Goal: Task Accomplishment & Management: Manage account settings

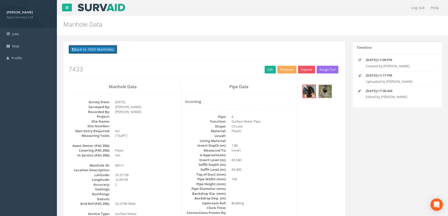
click at [97, 52] on button "Back to 7433 Manholes" at bounding box center [93, 49] width 49 height 9
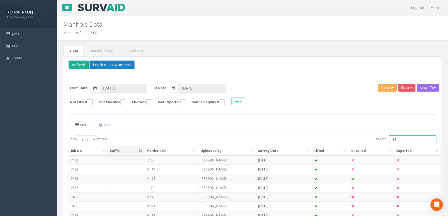
click at [405, 139] on input "11" at bounding box center [412, 139] width 47 height 8
type input "1"
type input "5"
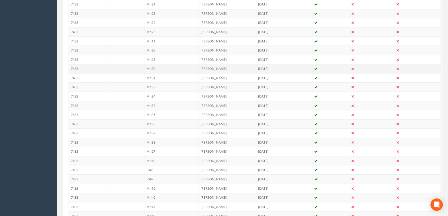
scroll to position [329, 0]
type input "25"
click at [151, 34] on td "Mh25" at bounding box center [171, 33] width 54 height 9
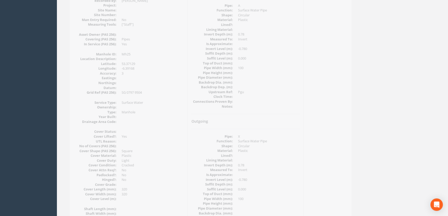
scroll to position [0, 0]
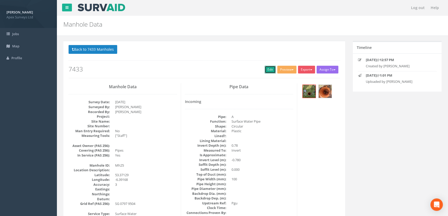
click at [265, 69] on link "Edit" at bounding box center [270, 70] width 11 height 8
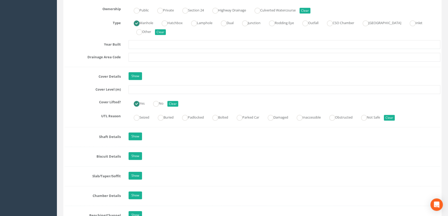
scroll to position [471, 0]
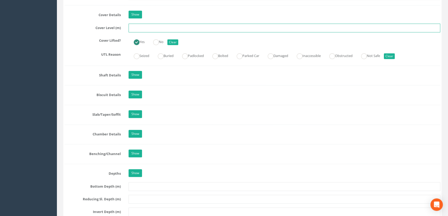
click at [150, 32] on input "text" at bounding box center [285, 28] width 312 height 9
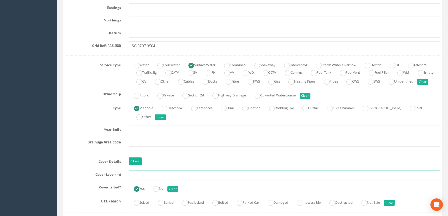
scroll to position [370, 0]
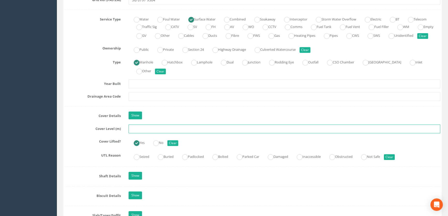
click at [143, 133] on input "text" at bounding box center [285, 129] width 312 height 9
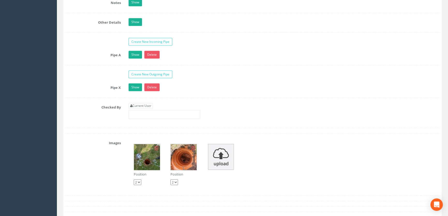
scroll to position [864, 0]
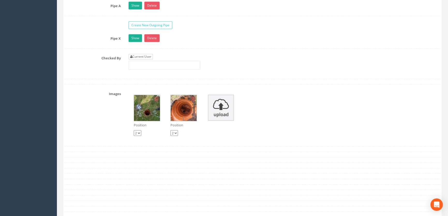
type input "65.47"
click at [143, 60] on link "Current User" at bounding box center [141, 57] width 24 height 6
type input "[PERSON_NAME]"
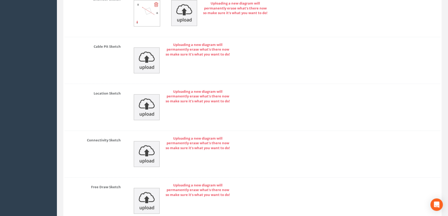
scroll to position [1146, 0]
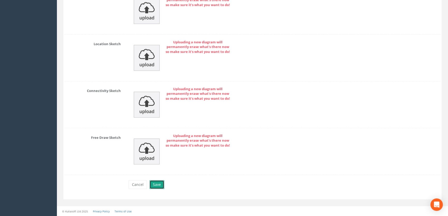
click at [156, 186] on button "Save" at bounding box center [157, 184] width 15 height 9
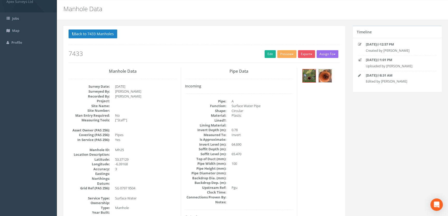
scroll to position [0, 0]
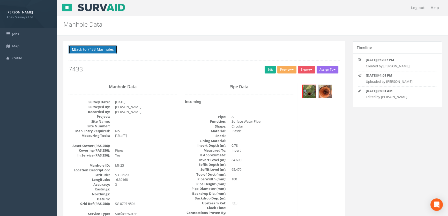
click at [94, 49] on button "Back to 7433 Manholes" at bounding box center [93, 49] width 49 height 9
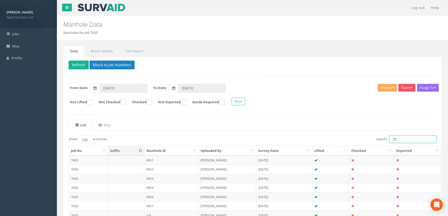
click at [398, 139] on input "25" at bounding box center [412, 139] width 47 height 8
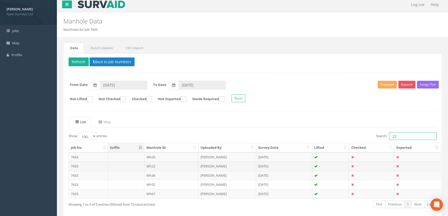
scroll to position [26, 0]
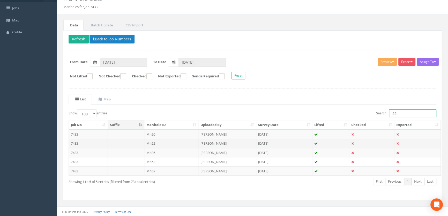
type input "22"
click at [156, 143] on td "Mh22" at bounding box center [171, 143] width 54 height 9
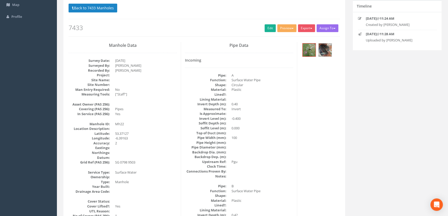
scroll to position [0, 0]
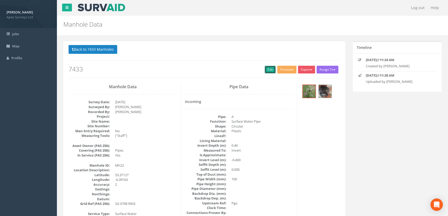
click at [266, 69] on link "Edit" at bounding box center [270, 70] width 11 height 8
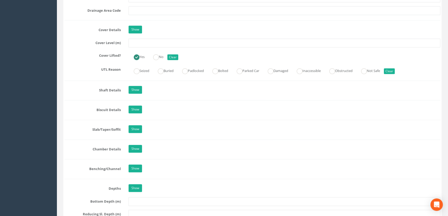
scroll to position [447, 0]
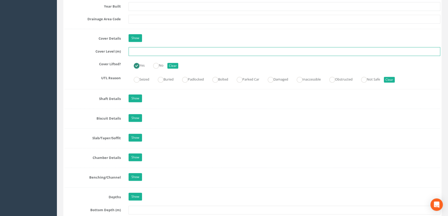
click at [150, 56] on input "text" at bounding box center [285, 51] width 312 height 9
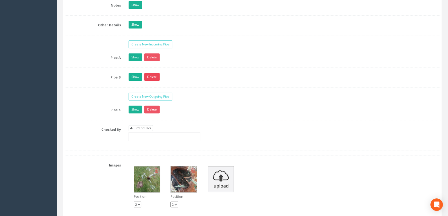
scroll to position [847, 0]
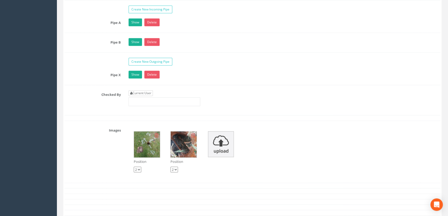
type input "65.40"
click at [148, 96] on link "Current User" at bounding box center [141, 93] width 24 height 6
type input "[PERSON_NAME]"
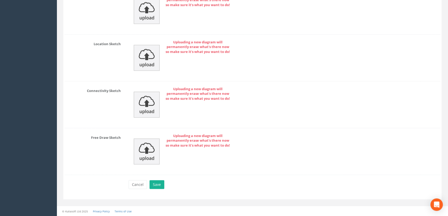
scroll to position [1166, 0]
click at [160, 184] on button "Save" at bounding box center [157, 184] width 15 height 9
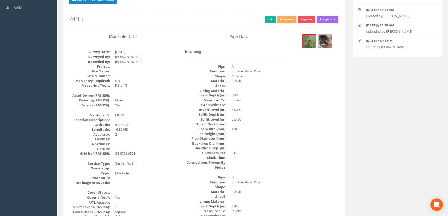
scroll to position [0, 0]
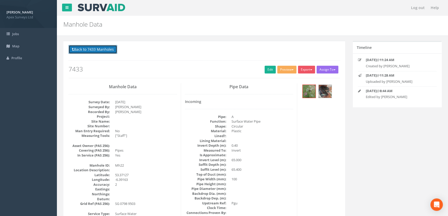
click at [107, 48] on button "Back to 7433 Manholes" at bounding box center [93, 49] width 49 height 9
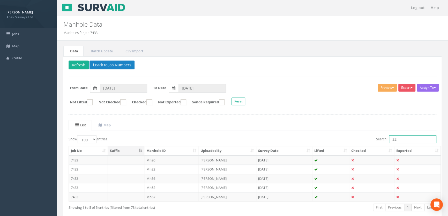
drag, startPoint x: 410, startPoint y: 141, endPoint x: 366, endPoint y: 136, distance: 44.9
click at [366, 136] on div "Search: 22" at bounding box center [347, 139] width 180 height 9
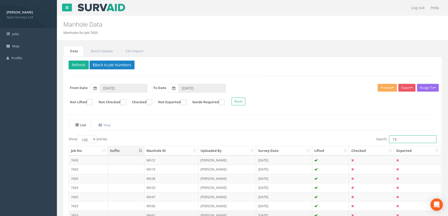
scroll to position [47, 0]
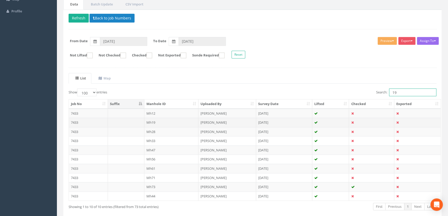
type input "19"
click at [152, 121] on td "Mh19" at bounding box center [171, 122] width 54 height 9
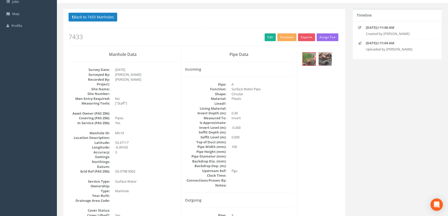
scroll to position [0, 0]
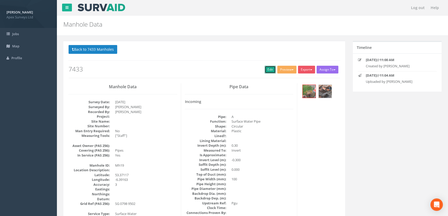
click at [269, 70] on link "Edit" at bounding box center [270, 70] width 11 height 8
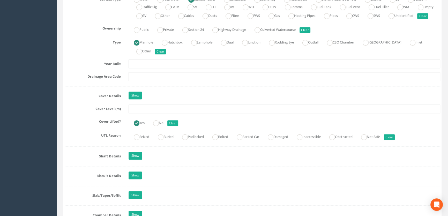
scroll to position [400, 0]
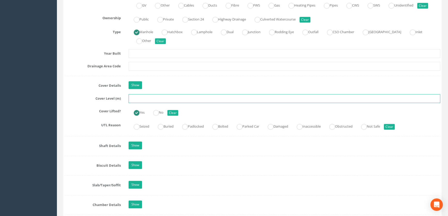
click at [143, 103] on input "text" at bounding box center [285, 98] width 312 height 9
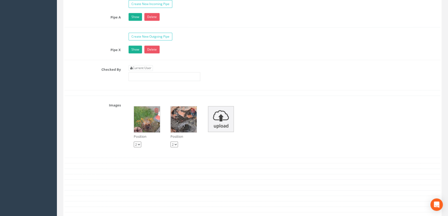
scroll to position [894, 0]
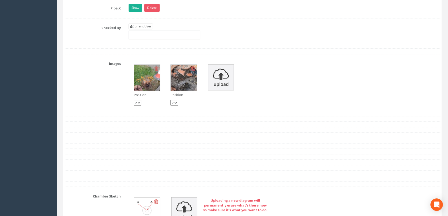
type input "65.53"
click at [139, 29] on link "Current User" at bounding box center [141, 27] width 24 height 6
type input "[PERSON_NAME]"
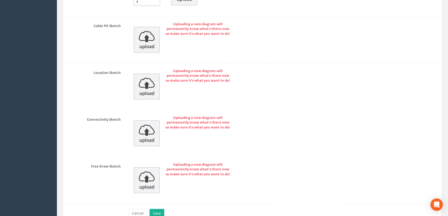
scroll to position [1146, 0]
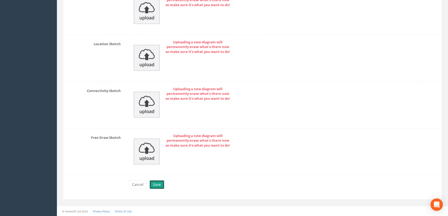
click at [158, 185] on button "Save" at bounding box center [157, 184] width 15 height 9
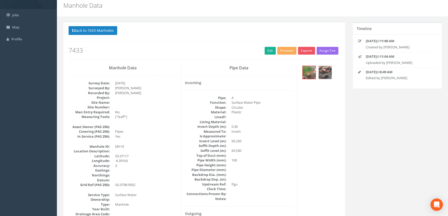
scroll to position [0, 0]
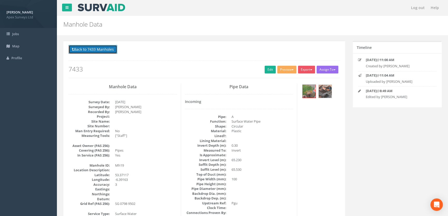
click at [84, 49] on button "Back to 7433 Manholes" at bounding box center [93, 49] width 49 height 9
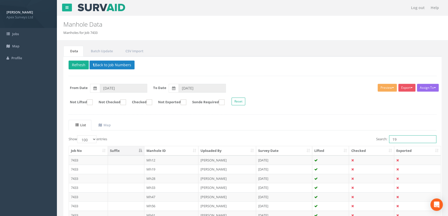
click at [410, 139] on input "19" at bounding box center [412, 139] width 47 height 8
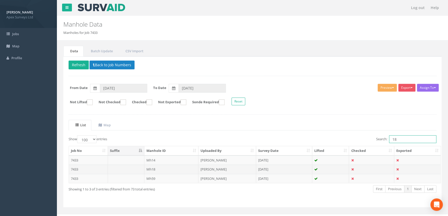
type input "18"
click at [155, 170] on td "Mh18" at bounding box center [171, 169] width 54 height 9
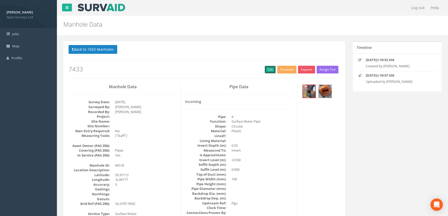
click at [266, 69] on link "Edit" at bounding box center [270, 70] width 11 height 8
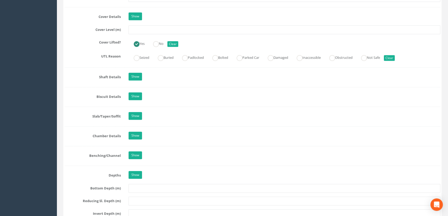
scroll to position [471, 0]
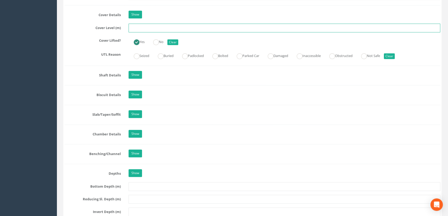
click at [148, 32] on input "text" at bounding box center [285, 28] width 312 height 9
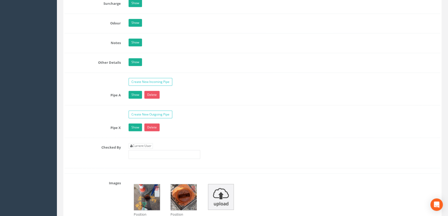
scroll to position [800, 0]
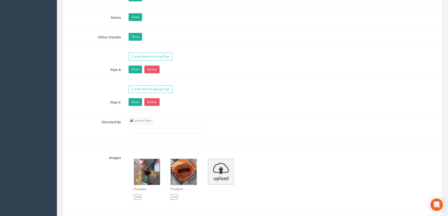
type input "65.35"
click at [143, 124] on link "Current User" at bounding box center [141, 121] width 24 height 6
type input "[PERSON_NAME]"
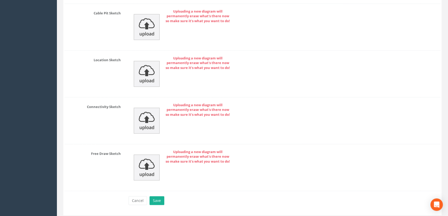
scroll to position [1146, 0]
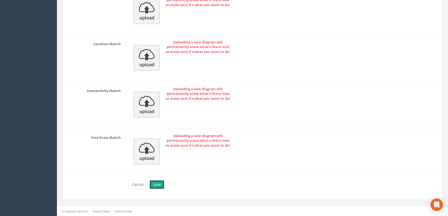
click at [159, 183] on button "Save" at bounding box center [157, 184] width 15 height 9
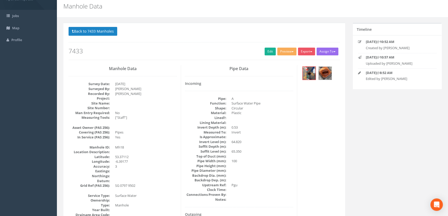
scroll to position [17, 0]
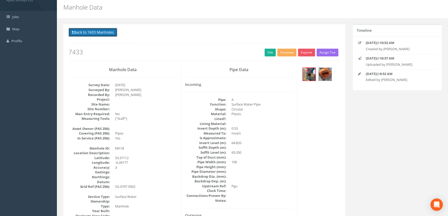
click at [91, 33] on button "Back to 7433 Manholes" at bounding box center [93, 32] width 49 height 9
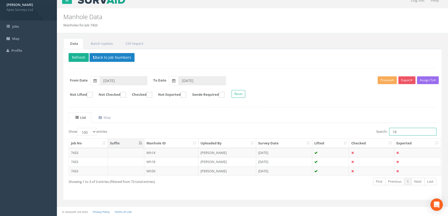
click at [403, 131] on input "18" at bounding box center [412, 132] width 47 height 8
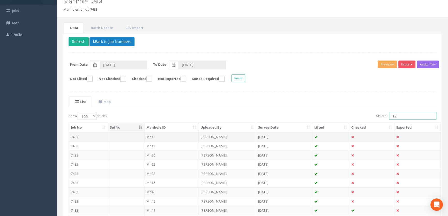
scroll to position [31, 0]
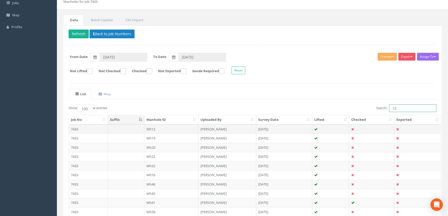
type input "12"
click at [148, 129] on td "Mh12" at bounding box center [171, 129] width 54 height 9
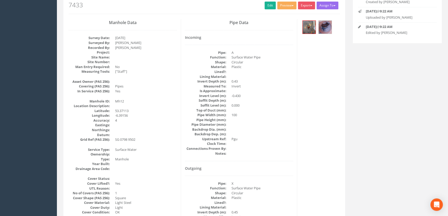
scroll to position [0, 0]
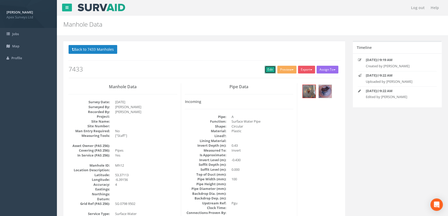
click at [266, 69] on link "Edit" at bounding box center [270, 70] width 11 height 8
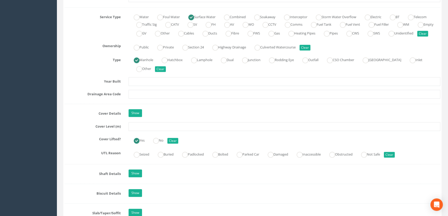
scroll to position [376, 0]
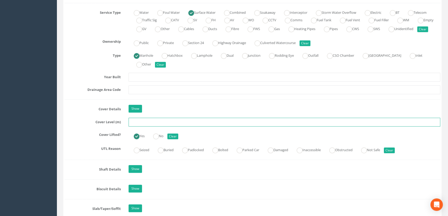
click at [146, 127] on input "text" at bounding box center [285, 122] width 312 height 9
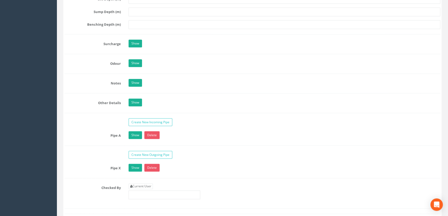
scroll to position [800, 0]
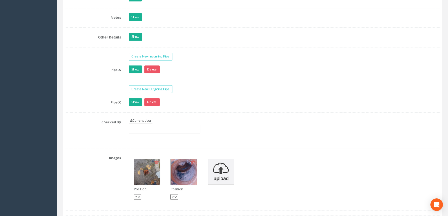
type input "65.37"
click at [143, 124] on link "Current User" at bounding box center [141, 121] width 24 height 6
type input "[PERSON_NAME]"
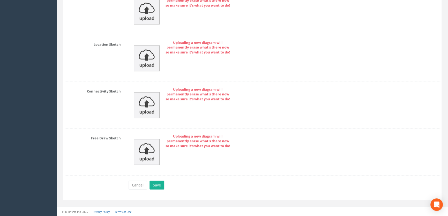
scroll to position [1146, 0]
click at [159, 183] on button "Save" at bounding box center [157, 184] width 15 height 9
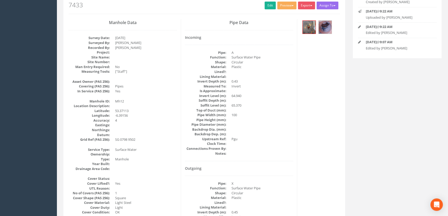
scroll to position [0, 0]
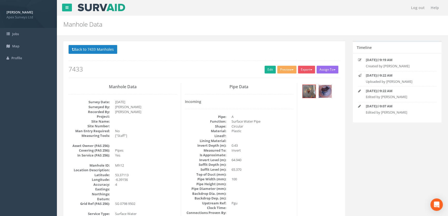
click at [326, 91] on img at bounding box center [325, 91] width 13 height 13
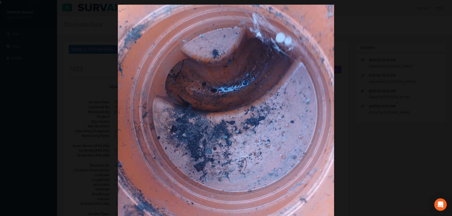
click at [34, 99] on div at bounding box center [226, 113] width 452 height 216
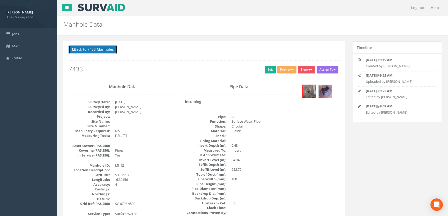
click at [110, 50] on button "Back to 7433 Manholes" at bounding box center [93, 49] width 49 height 9
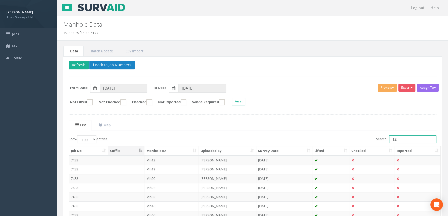
drag, startPoint x: 399, startPoint y: 142, endPoint x: 365, endPoint y: 139, distance: 34.3
click at [378, 140] on label "Search: 12" at bounding box center [406, 139] width 60 height 8
type input "5"
click at [399, 139] on input "5" at bounding box center [412, 139] width 47 height 8
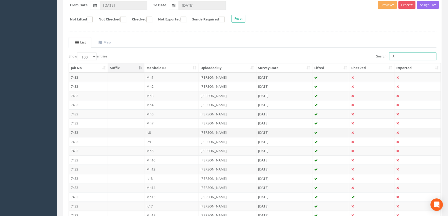
scroll to position [94, 0]
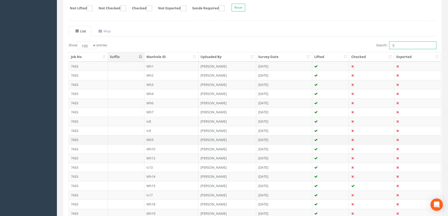
type input "5"
click at [154, 139] on td "Mh5" at bounding box center [171, 139] width 54 height 9
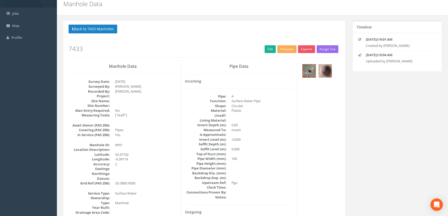
scroll to position [0, 0]
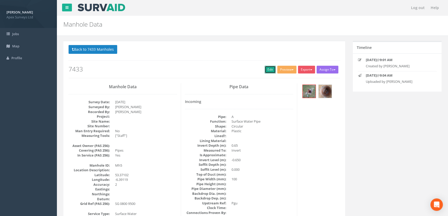
click at [270, 68] on link "Edit" at bounding box center [270, 70] width 11 height 8
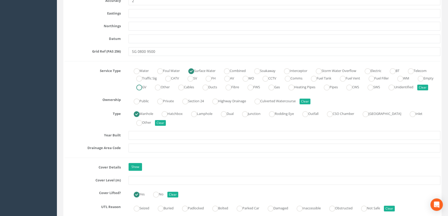
scroll to position [329, 0]
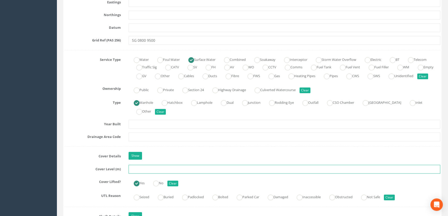
click at [137, 174] on input "text" at bounding box center [285, 169] width 312 height 9
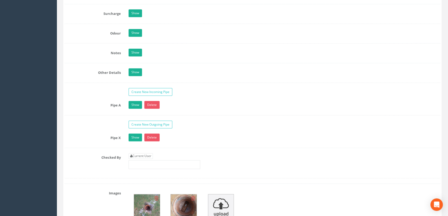
scroll to position [777, 0]
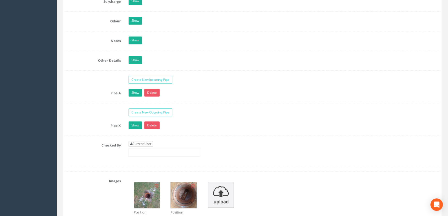
type input "65.56"
click at [140, 147] on link "Current User" at bounding box center [141, 144] width 24 height 6
type input "[PERSON_NAME]"
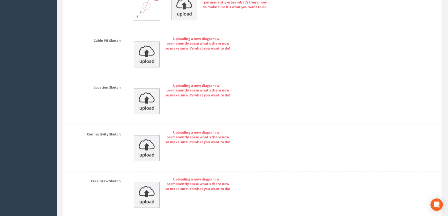
scroll to position [1146, 0]
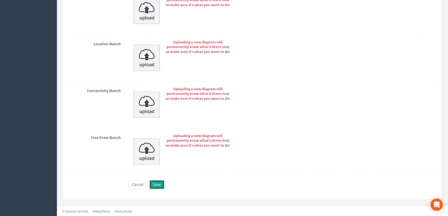
click at [154, 184] on button "Save" at bounding box center [157, 184] width 15 height 9
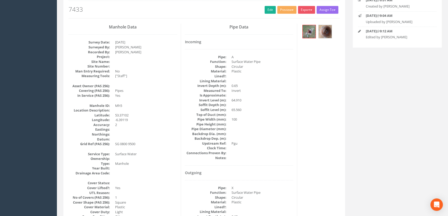
scroll to position [0, 0]
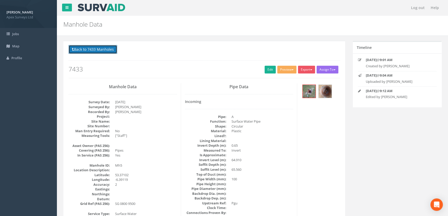
click at [102, 50] on button "Back to 7433 Manholes" at bounding box center [93, 49] width 49 height 9
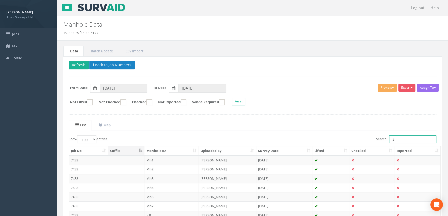
drag, startPoint x: 401, startPoint y: 140, endPoint x: 380, endPoint y: 137, distance: 20.8
click at [379, 137] on label "Search: 5" at bounding box center [406, 139] width 60 height 8
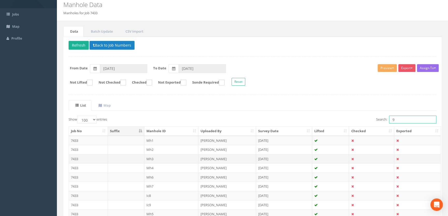
scroll to position [70, 0]
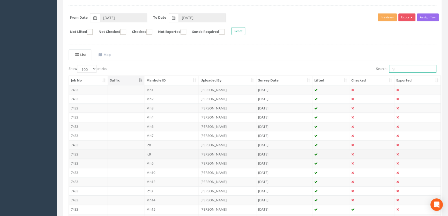
type input "9"
click at [152, 154] on td "Ic9" at bounding box center [171, 154] width 54 height 9
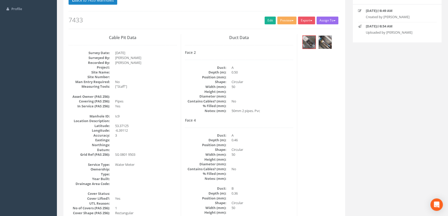
scroll to position [0, 0]
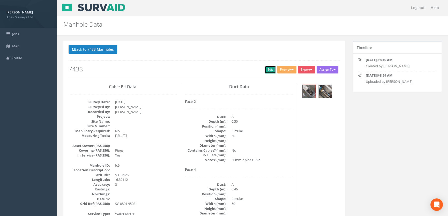
click at [270, 66] on link "Edit" at bounding box center [270, 70] width 11 height 8
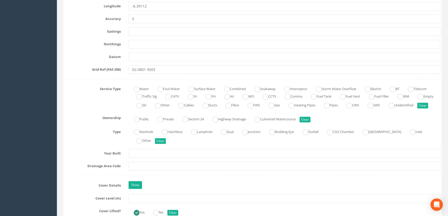
scroll to position [353, 0]
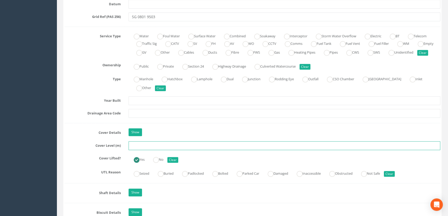
click at [139, 150] on input "text" at bounding box center [285, 145] width 312 height 9
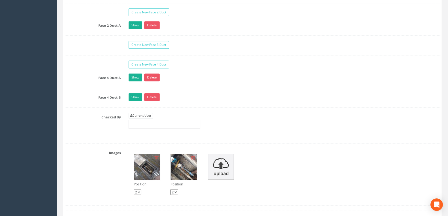
scroll to position [871, 0]
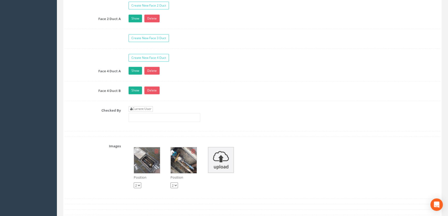
type input "65.38"
click at [143, 112] on link "Current User" at bounding box center [141, 109] width 24 height 6
type input "[PERSON_NAME]"
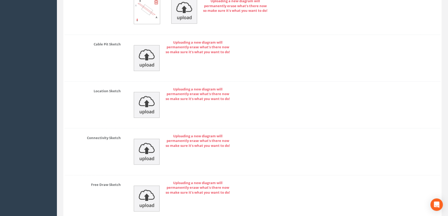
scroll to position [1205, 0]
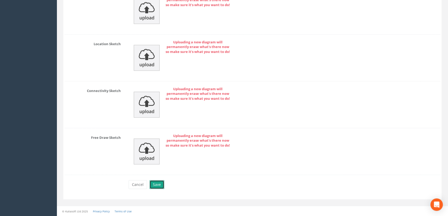
click at [155, 186] on button "Save" at bounding box center [157, 184] width 15 height 9
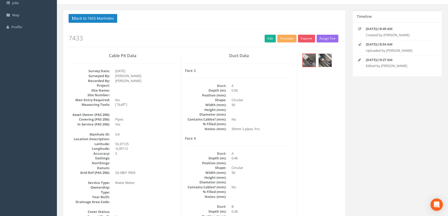
scroll to position [0, 0]
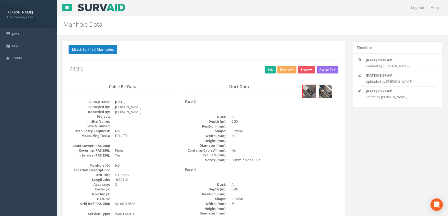
click at [324, 91] on img at bounding box center [325, 91] width 13 height 13
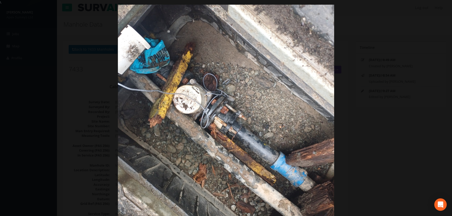
click at [380, 76] on div at bounding box center [226, 113] width 452 height 216
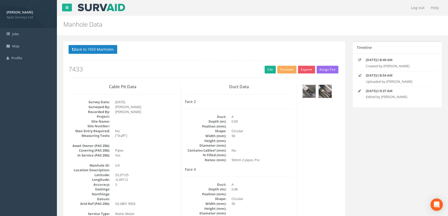
click at [312, 89] on img at bounding box center [309, 91] width 13 height 13
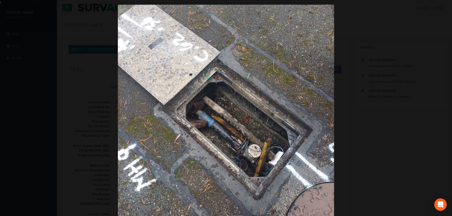
click at [391, 82] on div at bounding box center [226, 113] width 452 height 216
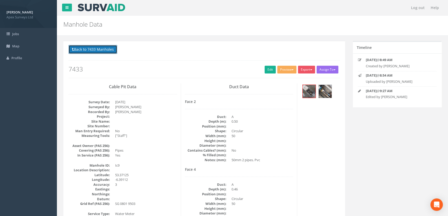
click at [101, 49] on button "Back to 7433 Manholes" at bounding box center [93, 49] width 49 height 9
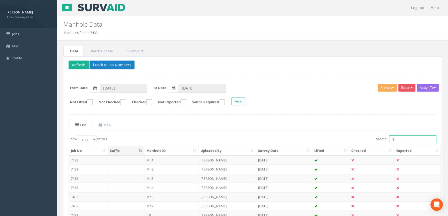
drag, startPoint x: 399, startPoint y: 139, endPoint x: 362, endPoint y: 141, distance: 36.3
click at [362, 141] on div "Search: 9" at bounding box center [347, 139] width 180 height 9
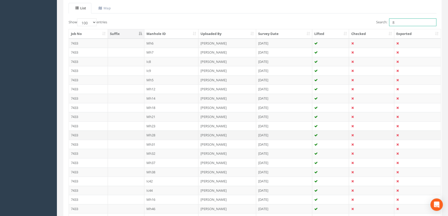
scroll to position [118, 0]
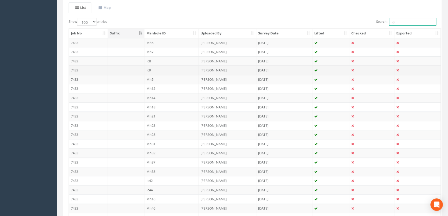
type input "8"
click at [149, 68] on td "Ic9" at bounding box center [171, 70] width 54 height 9
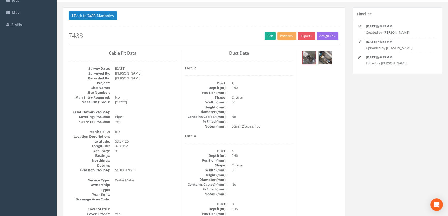
scroll to position [0, 0]
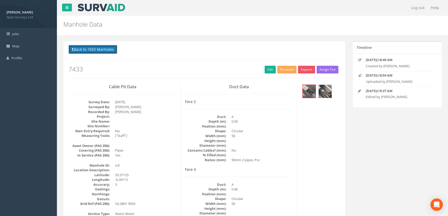
click at [96, 49] on button "Back to 7433 Manholes" at bounding box center [93, 49] width 49 height 9
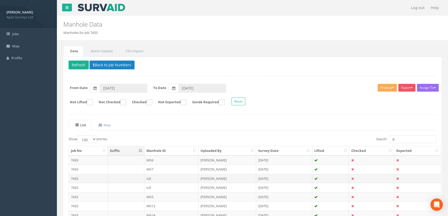
click at [150, 177] on td "Ic8" at bounding box center [171, 178] width 54 height 9
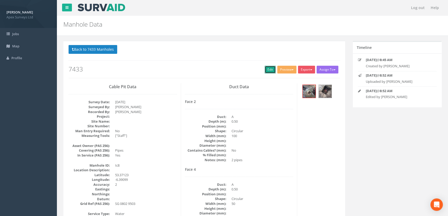
click at [267, 70] on link "Edit" at bounding box center [270, 70] width 11 height 8
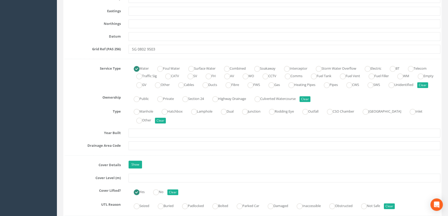
scroll to position [376, 0]
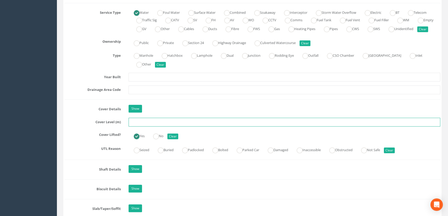
click at [140, 127] on input "text" at bounding box center [285, 122] width 312 height 9
click at [132, 127] on input "5.35" at bounding box center [285, 122] width 312 height 9
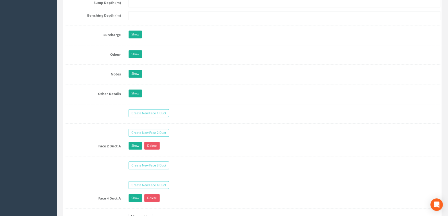
scroll to position [824, 0]
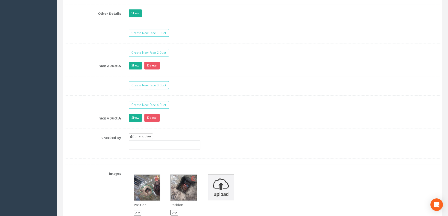
type input "65.35"
click at [148, 139] on link "Current User" at bounding box center [141, 137] width 24 height 6
type input "[PERSON_NAME]"
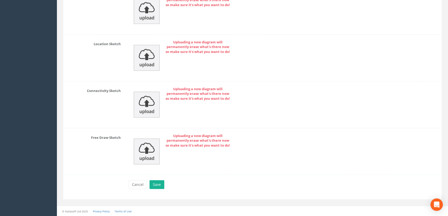
scroll to position [1186, 0]
click at [156, 185] on button "Save" at bounding box center [157, 184] width 15 height 9
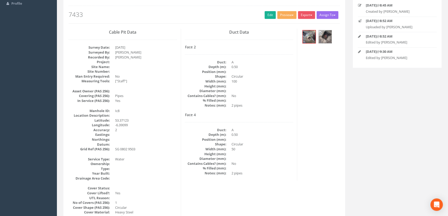
scroll to position [0, 0]
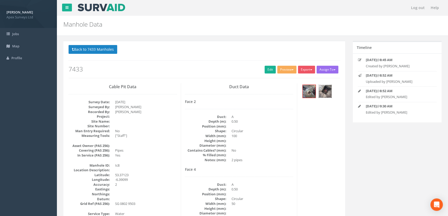
click at [325, 93] on img at bounding box center [325, 91] width 13 height 13
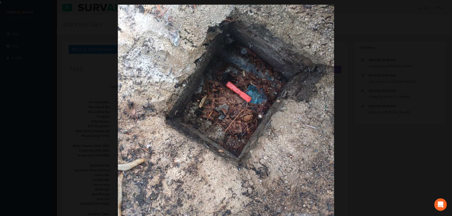
click at [58, 100] on div at bounding box center [226, 113] width 452 height 216
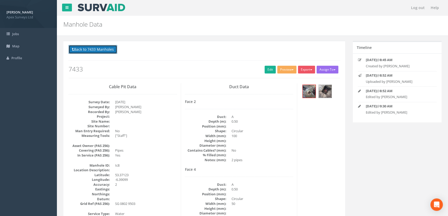
click at [100, 47] on button "Back to 7433 Manholes" at bounding box center [93, 49] width 49 height 9
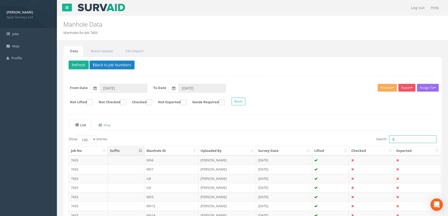
drag, startPoint x: 394, startPoint y: 140, endPoint x: 390, endPoint y: 140, distance: 3.6
click at [390, 140] on input "8" at bounding box center [412, 139] width 47 height 8
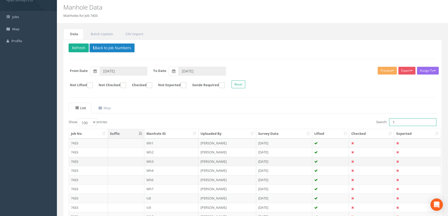
scroll to position [47, 0]
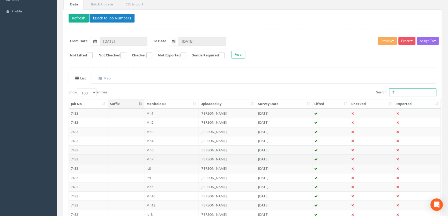
type input "7"
click at [150, 158] on td "Mh7" at bounding box center [171, 159] width 54 height 9
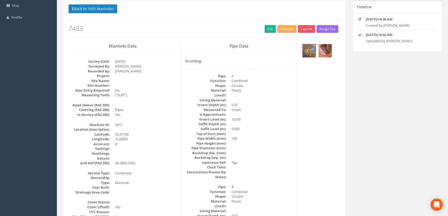
scroll to position [0, 0]
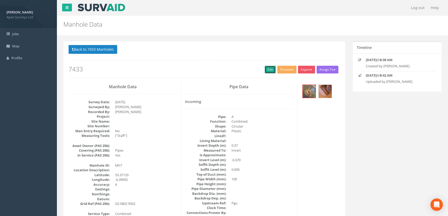
click at [267, 70] on link "Edit" at bounding box center [270, 70] width 11 height 8
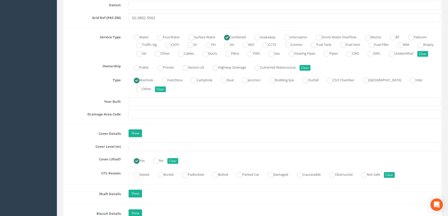
scroll to position [353, 0]
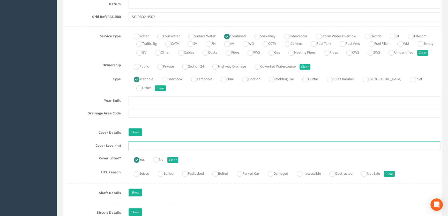
click at [154, 150] on input "text" at bounding box center [285, 145] width 312 height 9
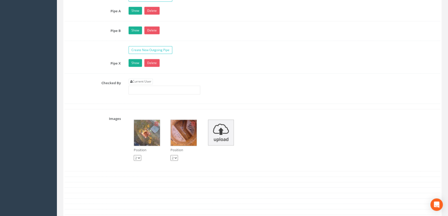
scroll to position [894, 0]
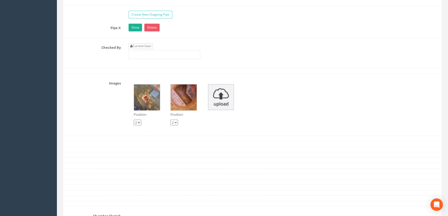
type input "65.40"
click at [146, 49] on link "Current User" at bounding box center [141, 46] width 24 height 6
type input "[PERSON_NAME]"
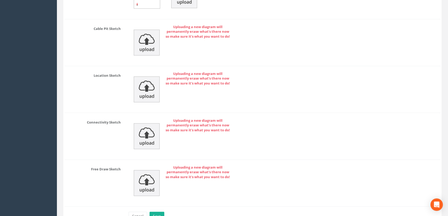
scroll to position [1166, 0]
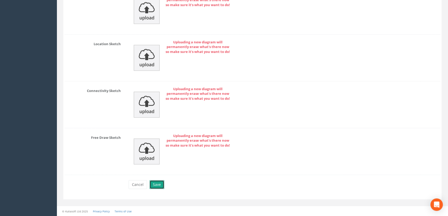
click at [157, 186] on button "Save" at bounding box center [157, 184] width 15 height 9
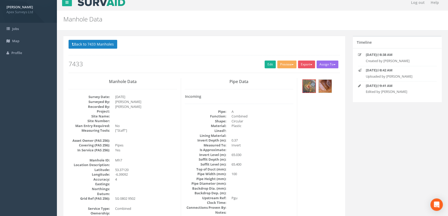
scroll to position [0, 0]
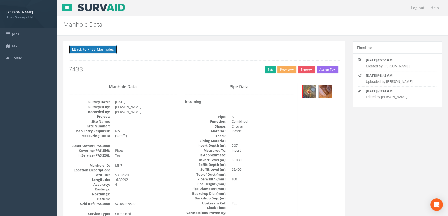
click at [93, 51] on button "Back to 7433 Manholes" at bounding box center [93, 49] width 49 height 9
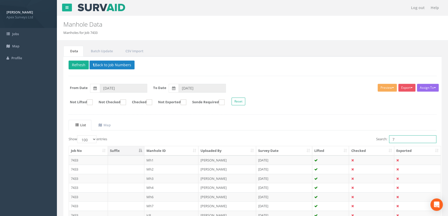
drag, startPoint x: 401, startPoint y: 140, endPoint x: 363, endPoint y: 150, distance: 39.4
type input "6"
click at [150, 195] on td "Mh6" at bounding box center [171, 196] width 54 height 9
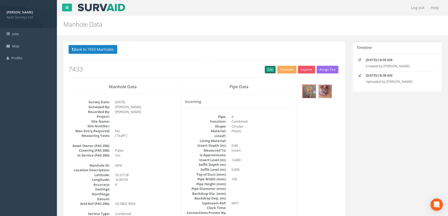
click at [270, 68] on link "Edit" at bounding box center [270, 70] width 11 height 8
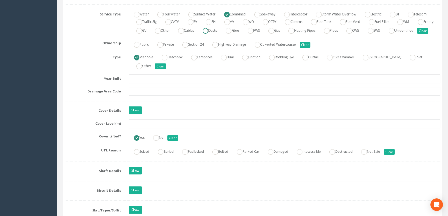
scroll to position [376, 0]
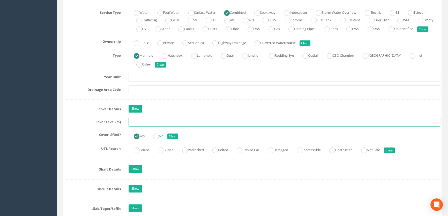
click at [154, 127] on input "text" at bounding box center [285, 122] width 312 height 9
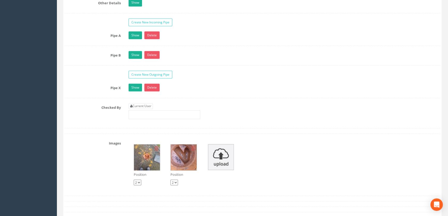
scroll to position [847, 0]
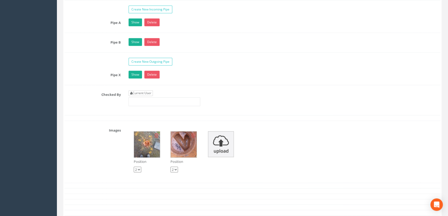
type input "65.39"
click at [145, 96] on link "Current User" at bounding box center [141, 93] width 24 height 6
type input "[PERSON_NAME]"
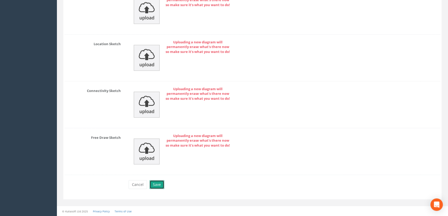
click at [155, 185] on button "Save" at bounding box center [157, 184] width 15 height 9
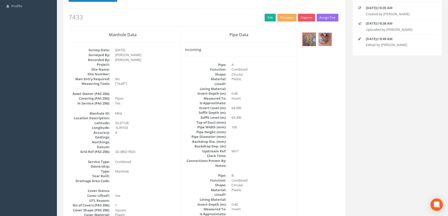
scroll to position [0, 0]
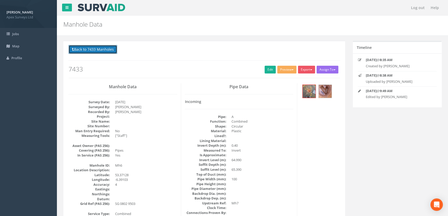
click at [99, 47] on button "Back to 7433 Manholes" at bounding box center [93, 49] width 49 height 9
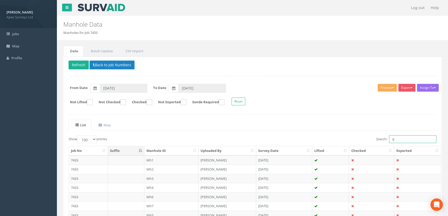
click at [395, 140] on input "6" at bounding box center [412, 139] width 47 height 8
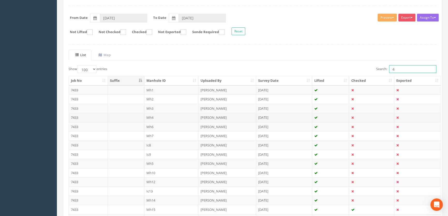
scroll to position [70, 0]
type input "4"
click at [153, 117] on td "Mh4" at bounding box center [171, 117] width 54 height 9
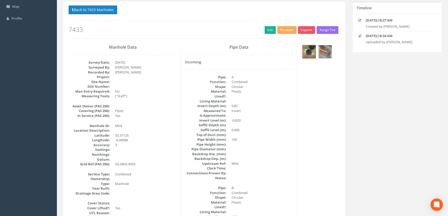
scroll to position [0, 0]
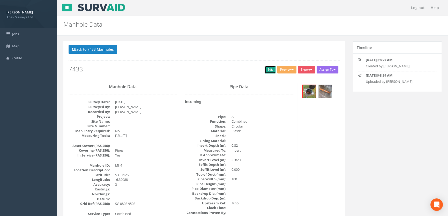
click at [268, 69] on link "Edit" at bounding box center [270, 70] width 11 height 8
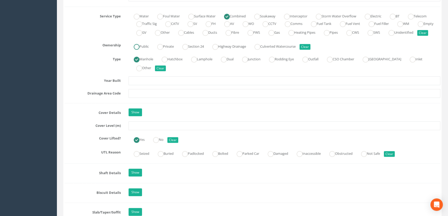
scroll to position [376, 0]
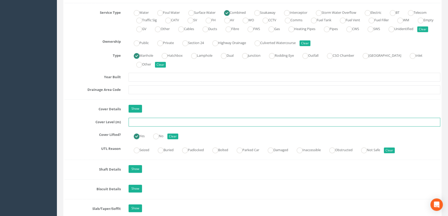
click at [139, 127] on input "text" at bounding box center [285, 122] width 312 height 9
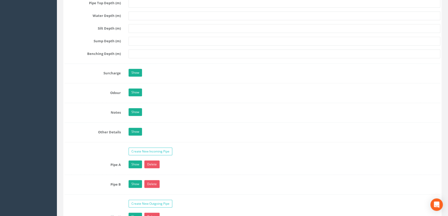
scroll to position [800, 0]
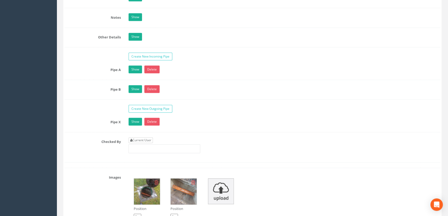
type input "65.54"
click at [148, 143] on link "Current User" at bounding box center [141, 140] width 24 height 6
type input "[PERSON_NAME]"
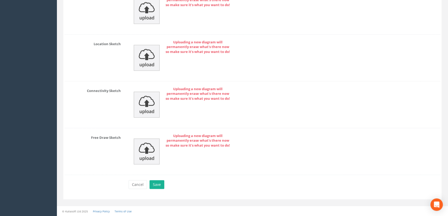
scroll to position [1166, 0]
click at [159, 181] on button "Save" at bounding box center [157, 184] width 15 height 9
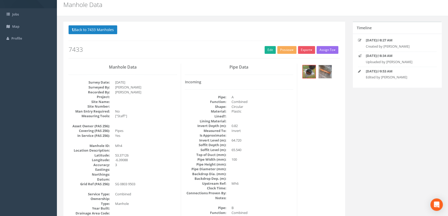
scroll to position [0, 0]
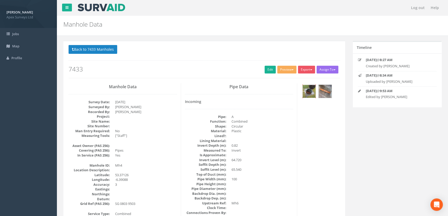
click at [310, 92] on img at bounding box center [309, 91] width 13 height 13
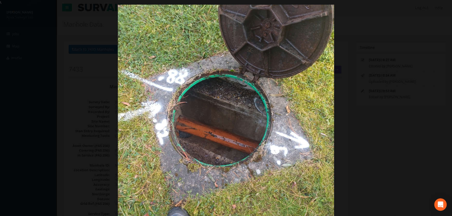
click at [43, 98] on div at bounding box center [226, 113] width 452 height 216
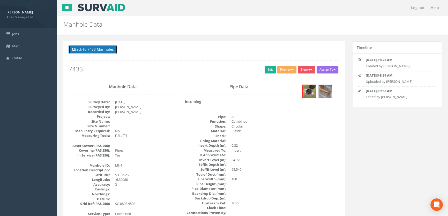
click at [91, 50] on button "Back to 7433 Manholes" at bounding box center [93, 49] width 49 height 9
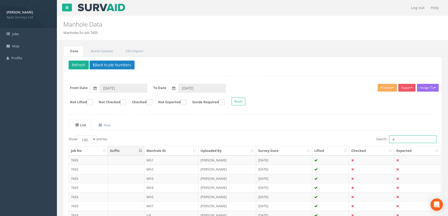
drag, startPoint x: 397, startPoint y: 138, endPoint x: 355, endPoint y: 145, distance: 43.1
type input "3"
click at [149, 177] on td "Mh3" at bounding box center [171, 178] width 54 height 9
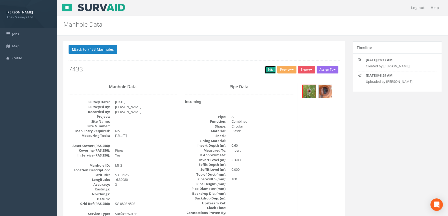
click at [270, 69] on link "Edit" at bounding box center [270, 70] width 11 height 8
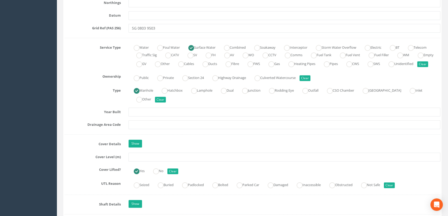
scroll to position [353, 0]
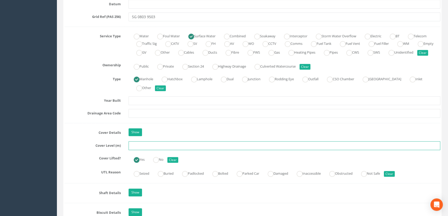
click at [138, 150] on input "text" at bounding box center [285, 145] width 312 height 9
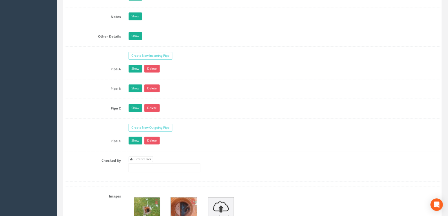
scroll to position [871, 0]
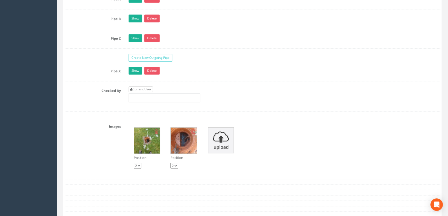
type input "65.41"
click at [146, 92] on link "Current User" at bounding box center [141, 89] width 24 height 6
type input "[PERSON_NAME]"
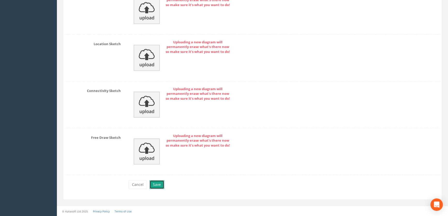
click at [155, 182] on button "Save" at bounding box center [157, 184] width 15 height 9
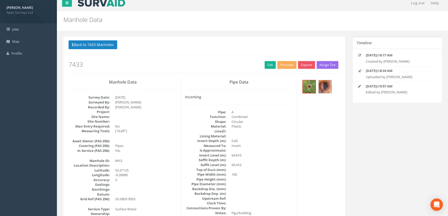
scroll to position [0, 0]
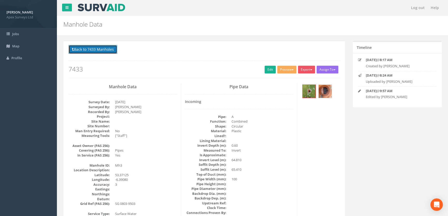
click at [79, 49] on button "Back to 7433 Manholes" at bounding box center [93, 49] width 49 height 9
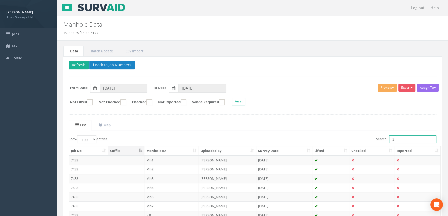
drag, startPoint x: 401, startPoint y: 140, endPoint x: 367, endPoint y: 141, distance: 34.5
click at [368, 141] on div "Search: 3" at bounding box center [347, 139] width 180 height 9
type input "1"
click at [152, 158] on td "Mh1" at bounding box center [171, 160] width 54 height 9
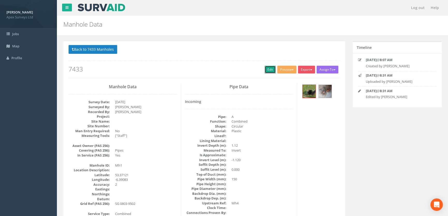
click at [268, 69] on link "Edit" at bounding box center [270, 70] width 11 height 8
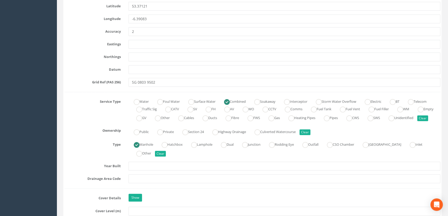
scroll to position [353, 0]
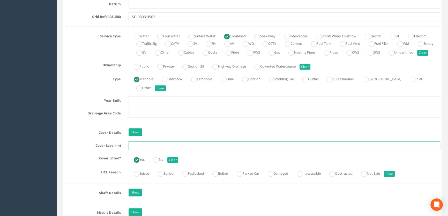
click at [142, 150] on input "text" at bounding box center [285, 145] width 312 height 9
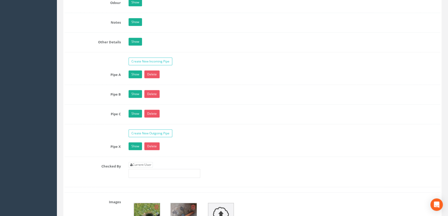
scroll to position [800, 0]
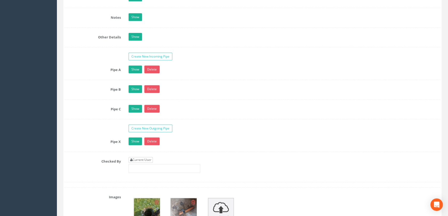
type input "65.43"
click at [138, 163] on link "Current User" at bounding box center [141, 160] width 24 height 6
type input "[PERSON_NAME]"
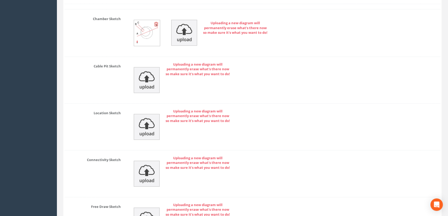
scroll to position [1186, 0]
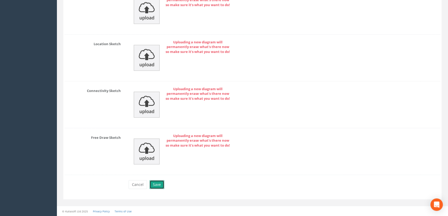
click at [156, 186] on button "Save" at bounding box center [157, 184] width 15 height 9
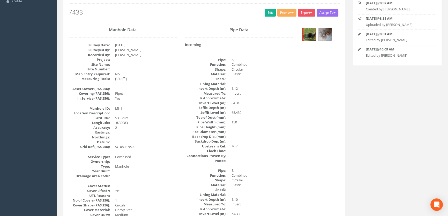
scroll to position [0, 0]
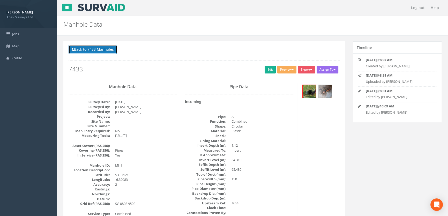
click at [91, 49] on button "Back to 7433 Manholes" at bounding box center [93, 49] width 49 height 9
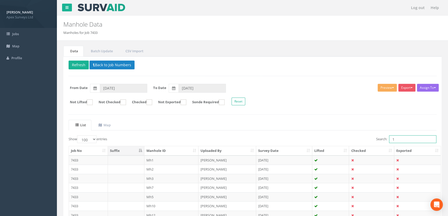
drag, startPoint x: 397, startPoint y: 139, endPoint x: 365, endPoint y: 143, distance: 32.7
click at [365, 143] on div "Search: 1" at bounding box center [347, 139] width 180 height 9
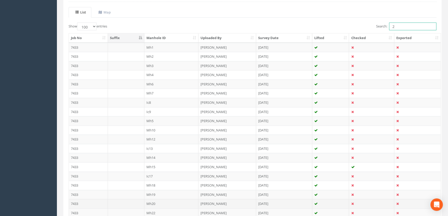
scroll to position [109, 0]
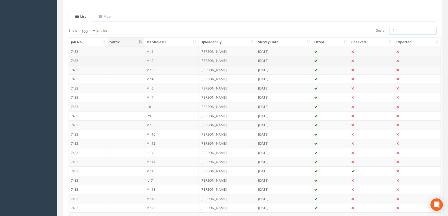
type input "2"
click at [150, 58] on td "Mh2" at bounding box center [171, 60] width 54 height 9
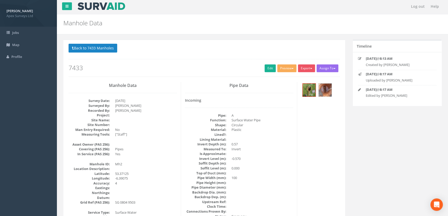
scroll to position [0, 0]
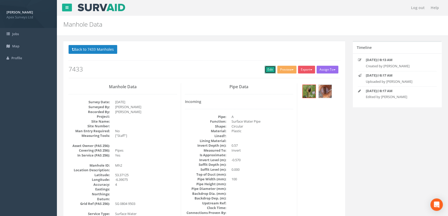
click at [265, 70] on link "Edit" at bounding box center [270, 70] width 11 height 8
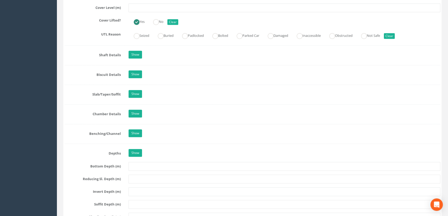
scroll to position [447, 0]
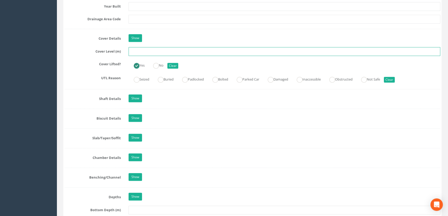
click at [132, 56] on input "text" at bounding box center [285, 51] width 312 height 9
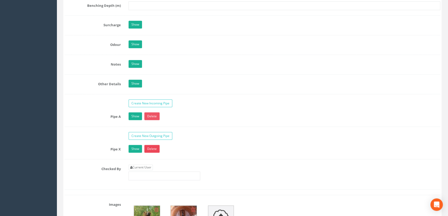
scroll to position [871, 0]
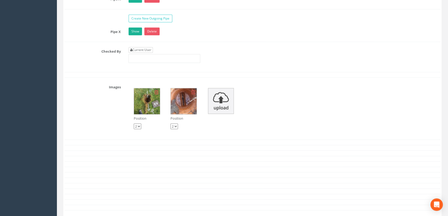
type input "65.42"
click at [142, 53] on link "Current User" at bounding box center [141, 50] width 24 height 6
type input "[PERSON_NAME]"
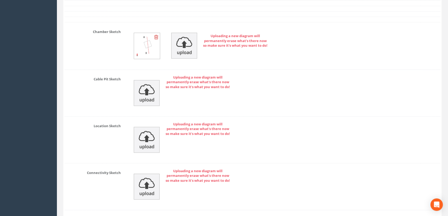
scroll to position [1146, 0]
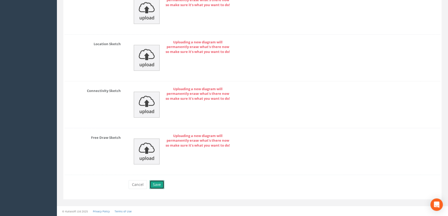
click at [158, 184] on button "Save" at bounding box center [157, 184] width 15 height 9
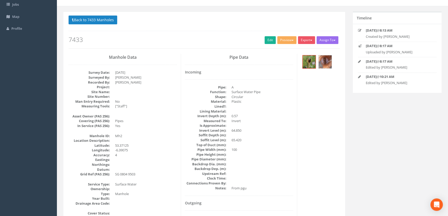
scroll to position [0, 0]
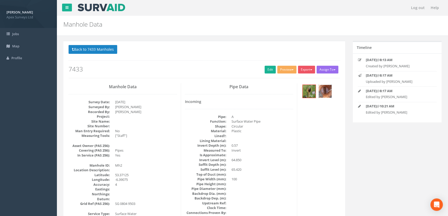
click at [325, 94] on img at bounding box center [325, 91] width 13 height 13
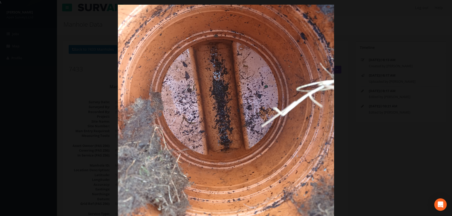
click at [61, 124] on div at bounding box center [226, 113] width 452 height 216
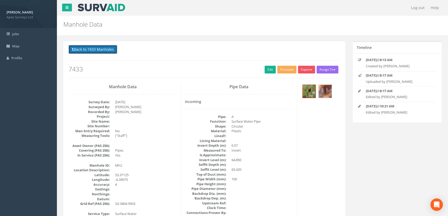
click at [90, 50] on button "Back to 7433 Manholes" at bounding box center [93, 49] width 49 height 9
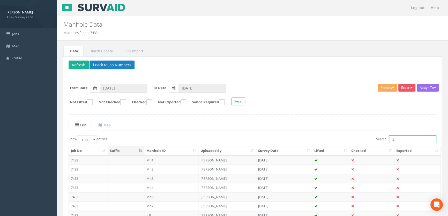
drag, startPoint x: 397, startPoint y: 140, endPoint x: 389, endPoint y: 140, distance: 8.5
click at [389, 140] on input "2" at bounding box center [412, 139] width 47 height 8
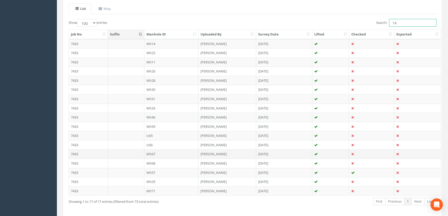
scroll to position [118, 0]
type input "14"
click at [154, 42] on td "Mh14" at bounding box center [171, 42] width 54 height 9
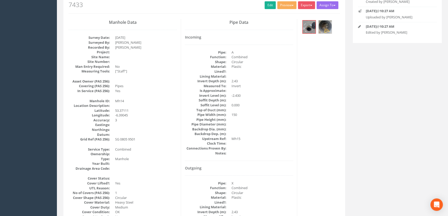
scroll to position [0, 0]
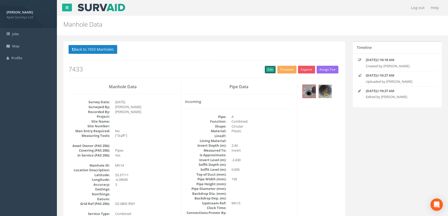
click at [266, 69] on link "Edit" at bounding box center [270, 70] width 11 height 8
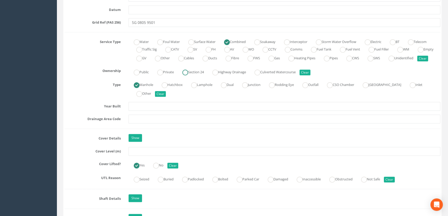
scroll to position [400, 0]
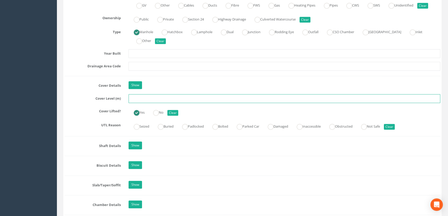
click at [137, 103] on input "text" at bounding box center [285, 98] width 312 height 9
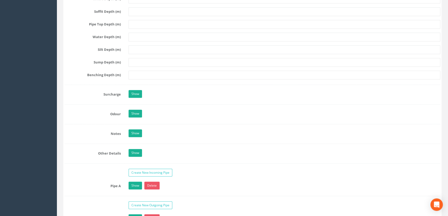
scroll to position [777, 0]
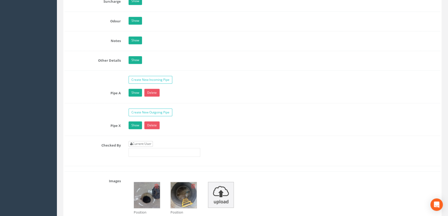
type input "65.29"
click at [141, 147] on link "Current User" at bounding box center [141, 144] width 24 height 6
type input "[PERSON_NAME]"
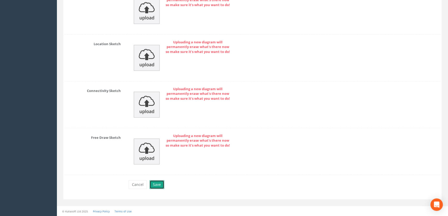
click at [153, 185] on button "Save" at bounding box center [157, 184] width 15 height 9
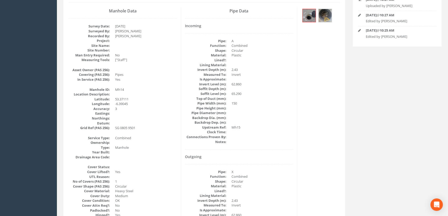
scroll to position [0, 0]
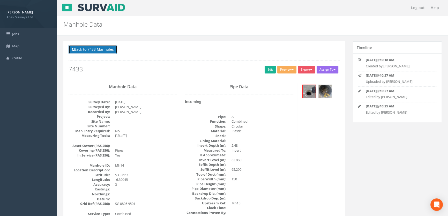
click at [108, 48] on button "Back to 7433 Manholes" at bounding box center [93, 49] width 49 height 9
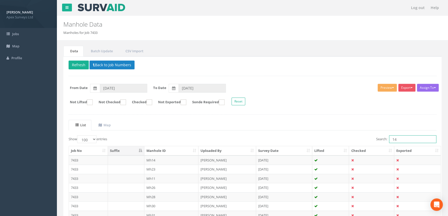
click at [400, 139] on input "14" at bounding box center [412, 139] width 47 height 8
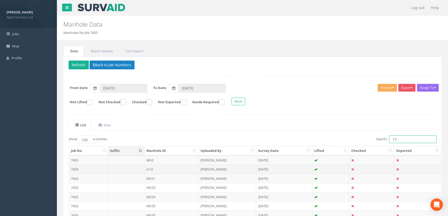
type input "13"
click at [152, 169] on td "Ic13" at bounding box center [171, 169] width 54 height 9
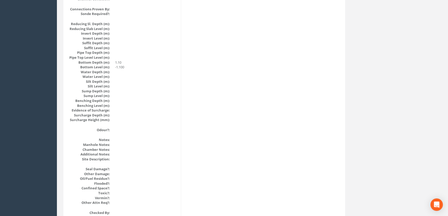
scroll to position [565, 0]
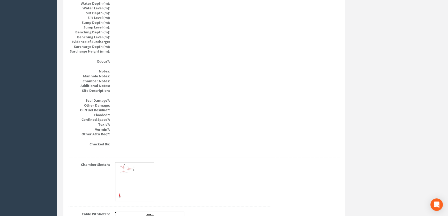
click at [138, 181] on img at bounding box center [134, 182] width 39 height 39
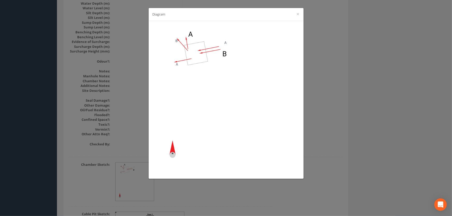
click at [337, 128] on div "Diagram ×" at bounding box center [226, 108] width 452 height 216
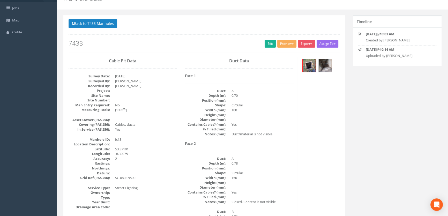
scroll to position [0, 0]
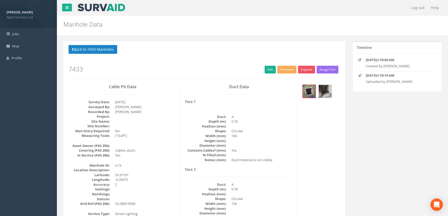
click at [324, 90] on img at bounding box center [325, 91] width 13 height 13
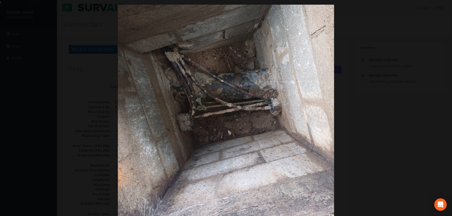
click at [87, 93] on div at bounding box center [226, 113] width 452 height 216
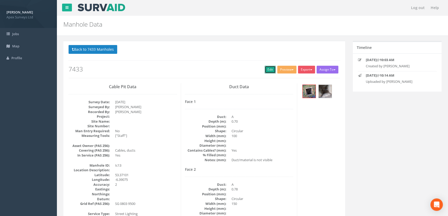
click at [267, 69] on link "Edit" at bounding box center [270, 70] width 11 height 8
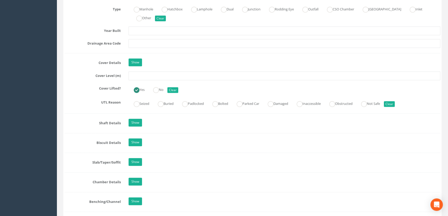
scroll to position [424, 0]
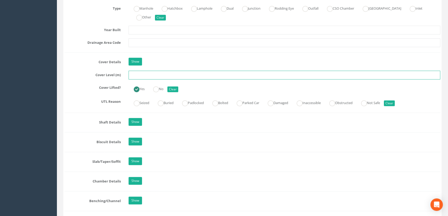
click at [142, 79] on input "text" at bounding box center [285, 75] width 312 height 9
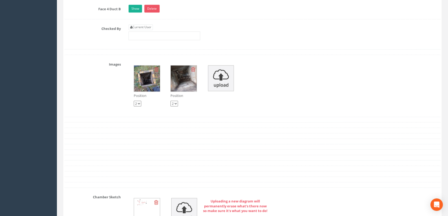
scroll to position [989, 0]
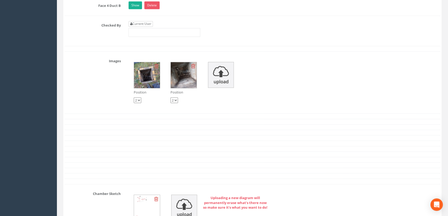
type input "65.69"
click at [146, 27] on link "Current User" at bounding box center [141, 24] width 24 height 6
type input "[PERSON_NAME]"
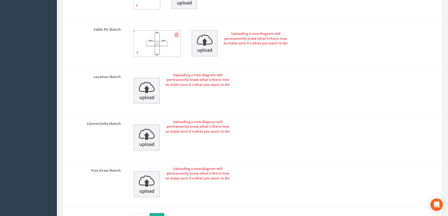
scroll to position [1238, 0]
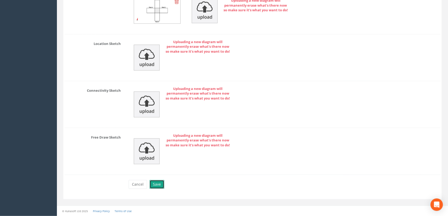
click at [154, 187] on button "Save" at bounding box center [157, 184] width 15 height 9
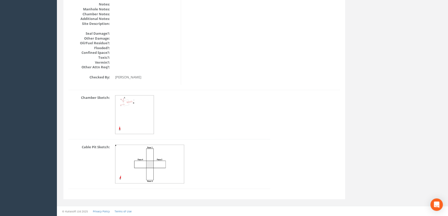
scroll to position [632, 0]
click at [131, 111] on img at bounding box center [134, 115] width 39 height 39
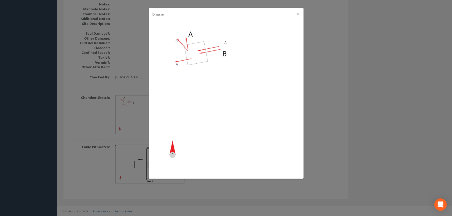
click at [135, 99] on div "Diagram ×" at bounding box center [226, 108] width 452 height 216
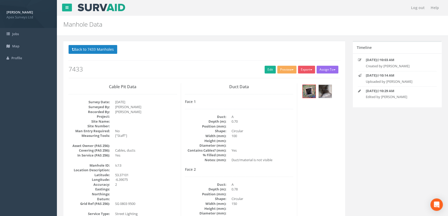
scroll to position [0, 0]
click at [324, 91] on img at bounding box center [325, 91] width 13 height 13
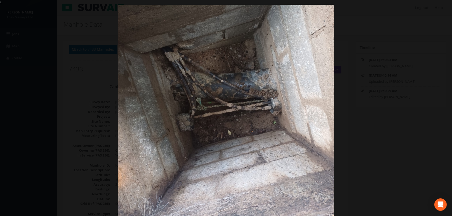
click at [80, 105] on div at bounding box center [226, 113] width 452 height 216
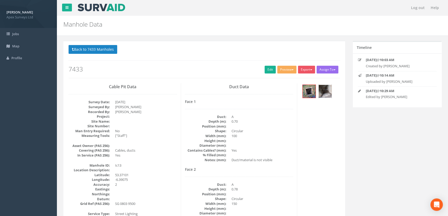
click at [329, 92] on img at bounding box center [325, 91] width 13 height 13
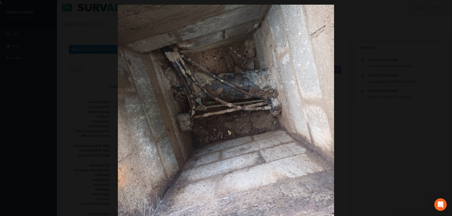
click at [75, 78] on div at bounding box center [226, 113] width 452 height 216
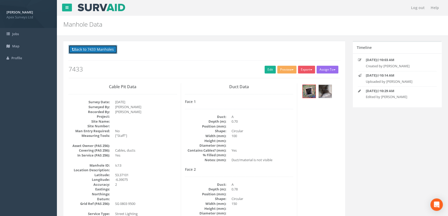
click at [98, 47] on button "Back to 7433 Manholes" at bounding box center [93, 49] width 49 height 9
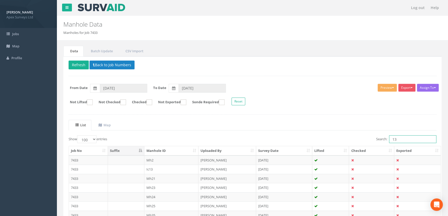
click at [405, 140] on input "13" at bounding box center [412, 139] width 47 height 8
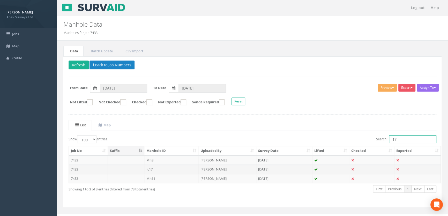
type input "17"
click at [148, 170] on td "Ic17" at bounding box center [171, 169] width 54 height 9
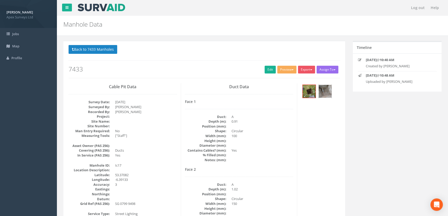
click at [324, 91] on img at bounding box center [325, 91] width 13 height 13
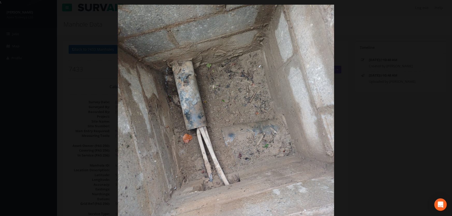
click at [114, 115] on div at bounding box center [226, 113] width 452 height 216
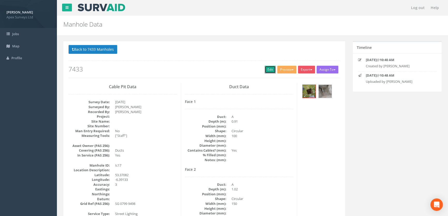
click at [270, 67] on link "Edit" at bounding box center [270, 70] width 11 height 8
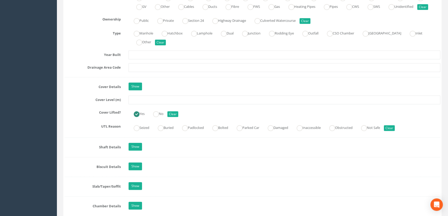
scroll to position [447, 0]
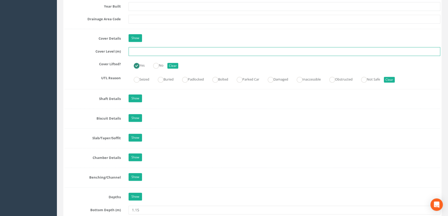
click at [142, 56] on input "text" at bounding box center [285, 51] width 312 height 9
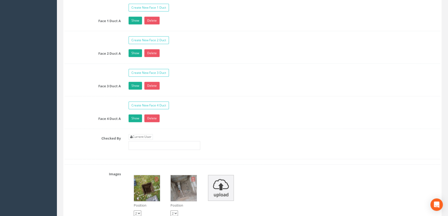
scroll to position [894, 0]
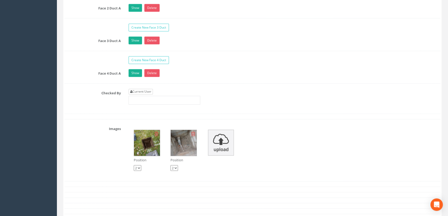
type input "65.43"
click at [140, 95] on link "Current User" at bounding box center [141, 92] width 24 height 6
type input "[PERSON_NAME]"
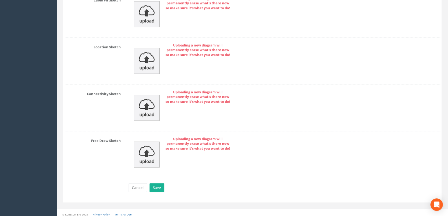
scroll to position [1211, 0]
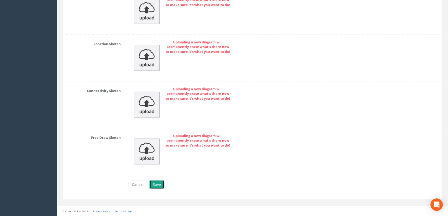
click at [152, 184] on button "Save" at bounding box center [157, 184] width 15 height 9
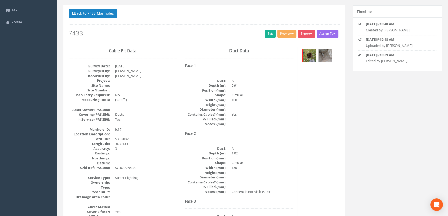
scroll to position [0, 0]
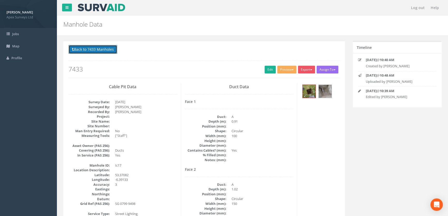
click at [89, 51] on button "Back to 7433 Manholes" at bounding box center [93, 49] width 49 height 9
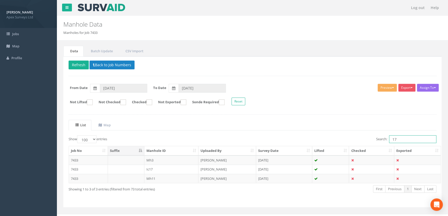
drag, startPoint x: 403, startPoint y: 140, endPoint x: 368, endPoint y: 143, distance: 35.1
click at [368, 143] on div "Search: 17" at bounding box center [347, 139] width 180 height 9
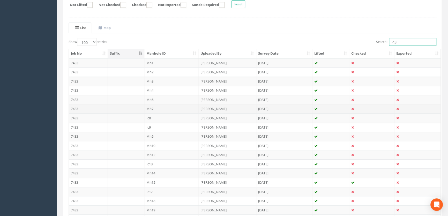
scroll to position [47, 0]
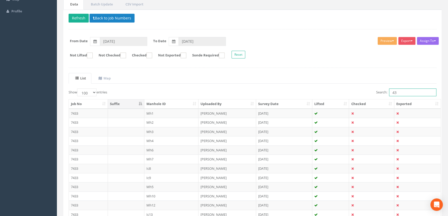
click at [403, 93] on input "43" at bounding box center [412, 93] width 47 height 8
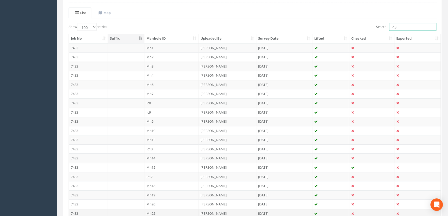
scroll to position [94, 0]
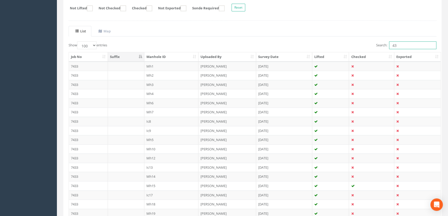
drag, startPoint x: 399, startPoint y: 47, endPoint x: 381, endPoint y: 46, distance: 17.9
click at [381, 46] on label "Search: 43" at bounding box center [406, 45] width 60 height 8
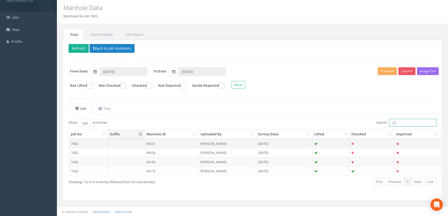
type input "21"
click at [153, 143] on td "Mh21" at bounding box center [171, 143] width 54 height 9
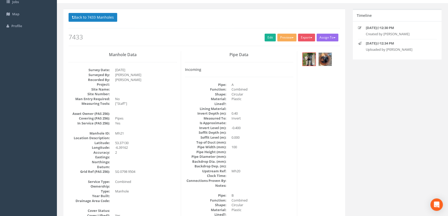
scroll to position [0, 0]
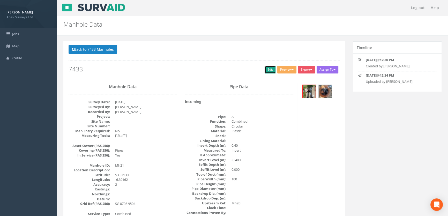
click at [268, 68] on link "Edit" at bounding box center [270, 70] width 11 height 8
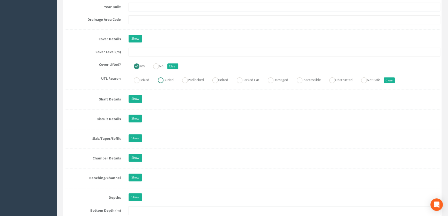
scroll to position [447, 0]
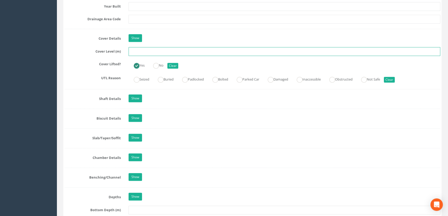
click at [134, 56] on input "text" at bounding box center [285, 51] width 312 height 9
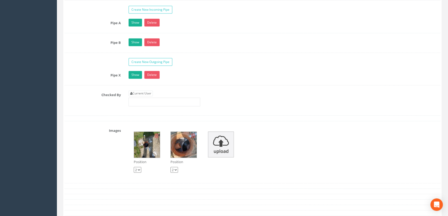
scroll to position [847, 0]
type input "65.42"
click at [142, 96] on link "Current User" at bounding box center [141, 93] width 24 height 6
type input "[PERSON_NAME]"
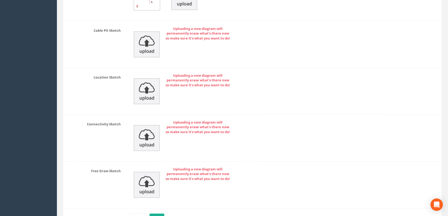
scroll to position [1166, 0]
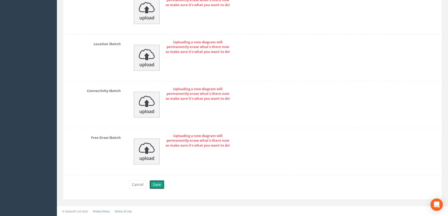
click at [156, 186] on button "Save" at bounding box center [157, 184] width 15 height 9
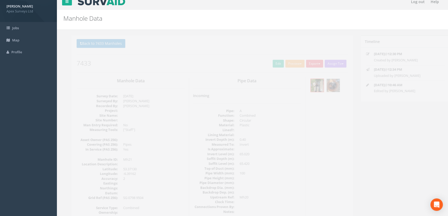
scroll to position [0, 0]
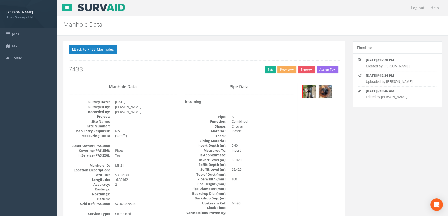
click at [326, 87] on img at bounding box center [325, 91] width 13 height 13
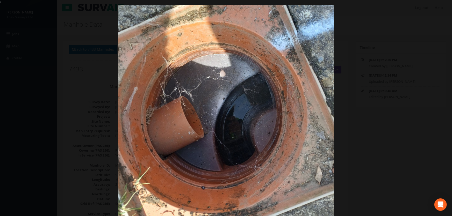
click at [98, 93] on div at bounding box center [226, 113] width 452 height 216
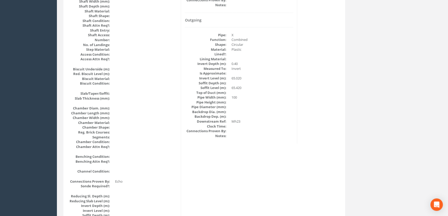
scroll to position [329, 0]
